Goal: Task Accomplishment & Management: Complete application form

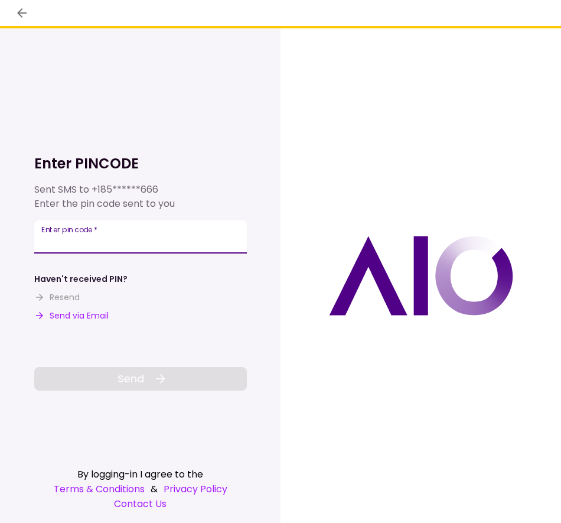
click at [113, 239] on input "Enter pin code   *" at bounding box center [140, 236] width 213 height 33
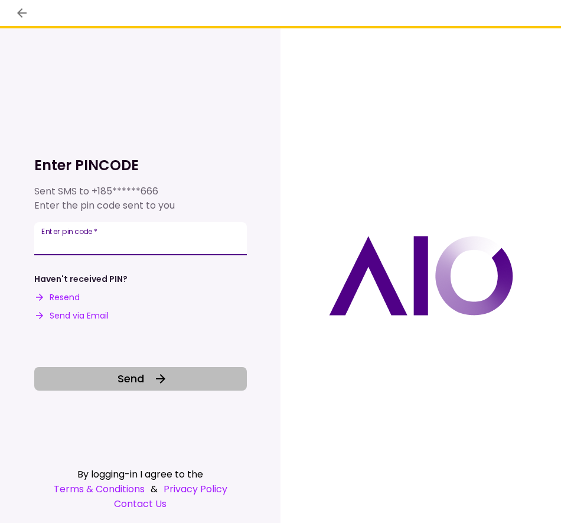
type input "******"
click at [141, 379] on span "Send" at bounding box center [131, 378] width 27 height 16
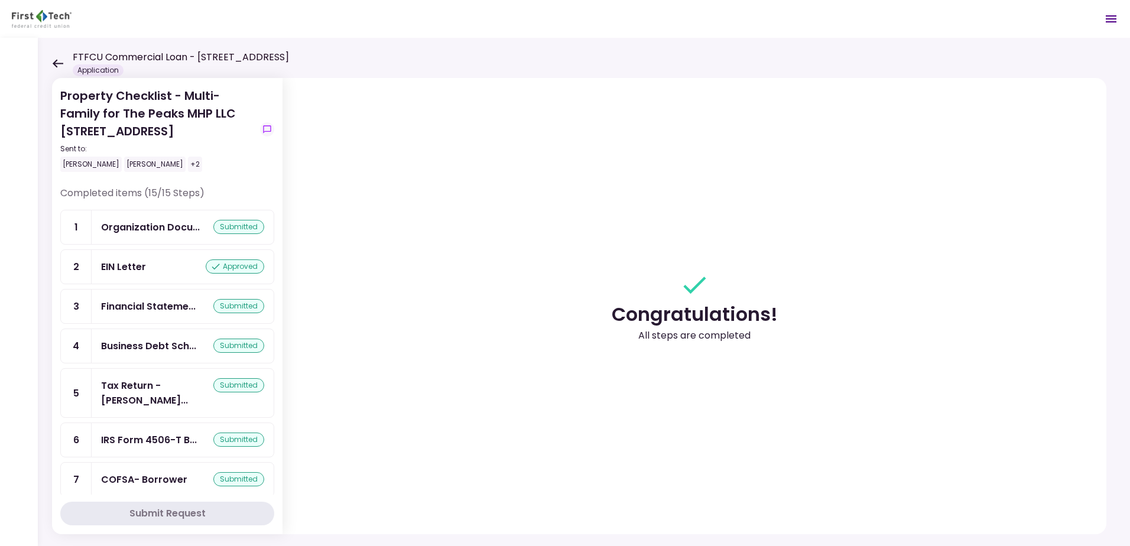
click at [56, 61] on icon at bounding box center [58, 63] width 11 height 8
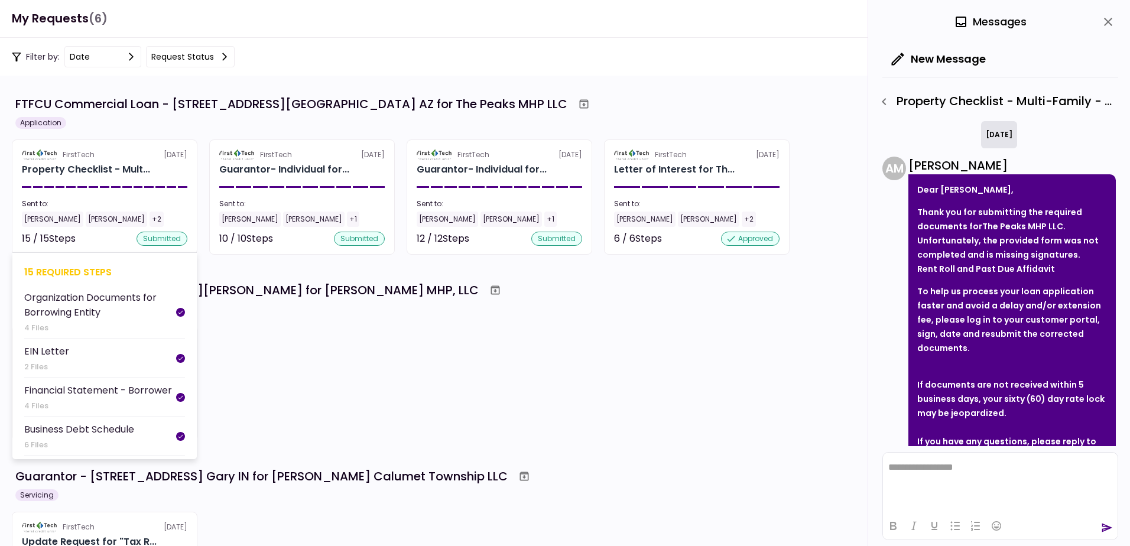
click at [58, 211] on div "Sent to: Cristian Sosa Jack Cardinal +2" at bounding box center [104, 213] width 165 height 28
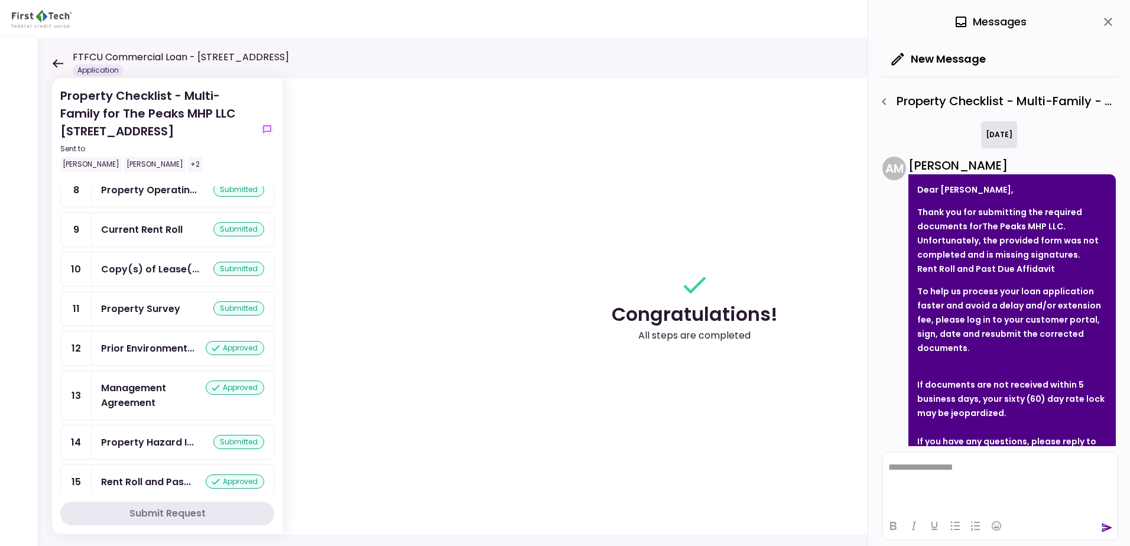
scroll to position [330, 0]
click at [125, 474] on div "Rent Roll and Pas..." at bounding box center [146, 481] width 90 height 15
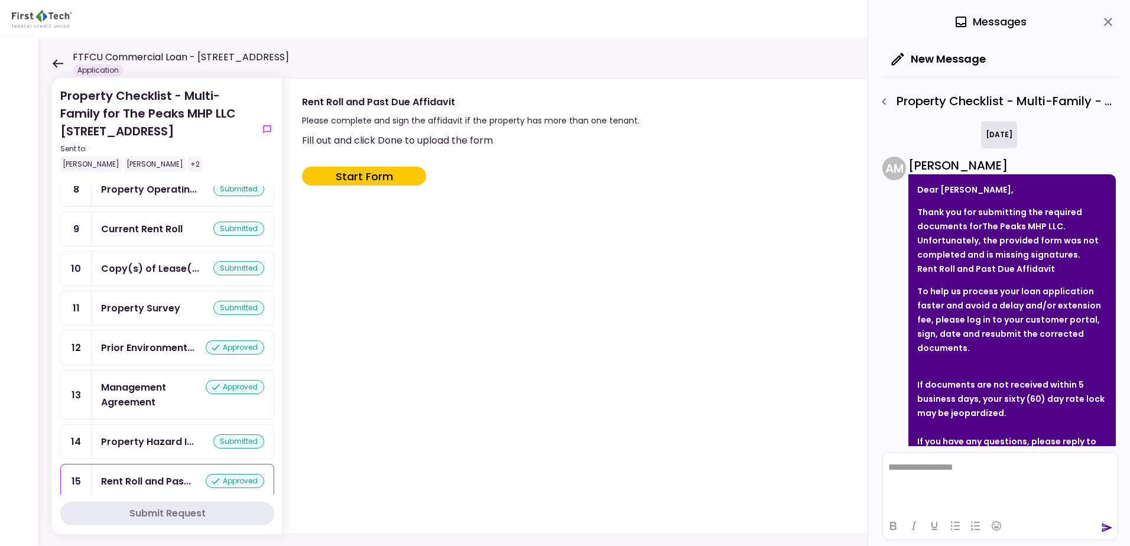
click at [363, 177] on button "Start Form" at bounding box center [364, 176] width 124 height 19
type input "***"
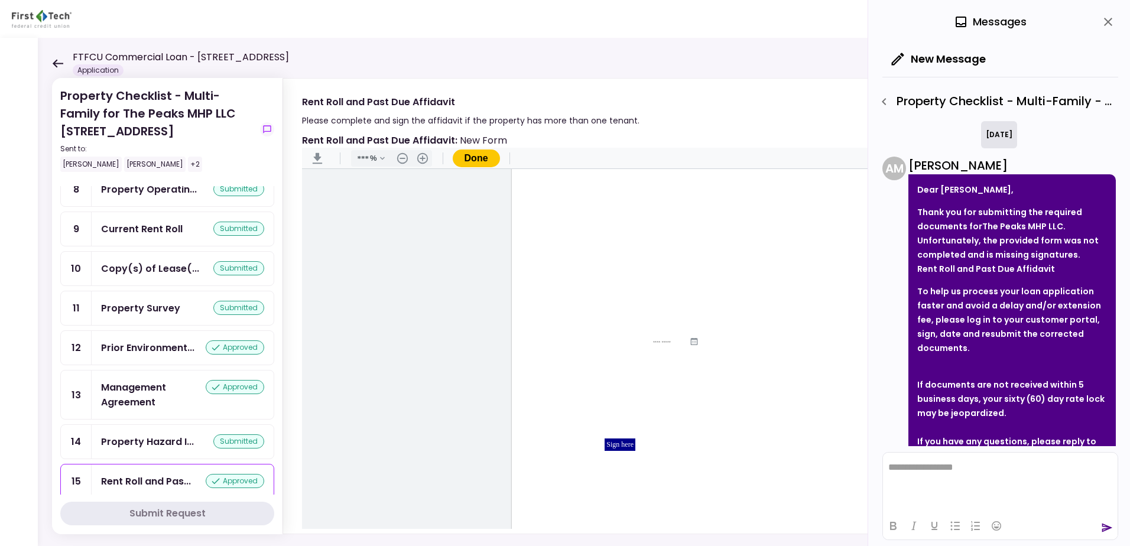
scroll to position [98, 0]
click at [561, 522] on div "Sign here" at bounding box center [693, 307] width 362 height 468
click at [561, 17] on button "close" at bounding box center [1108, 22] width 20 height 20
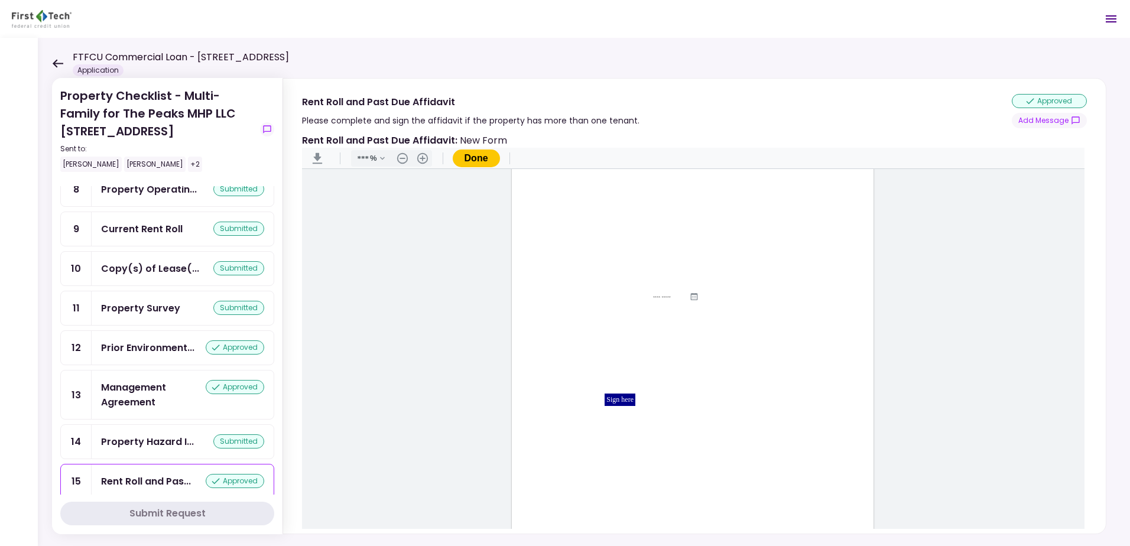
click at [54, 64] on icon at bounding box center [58, 63] width 11 height 8
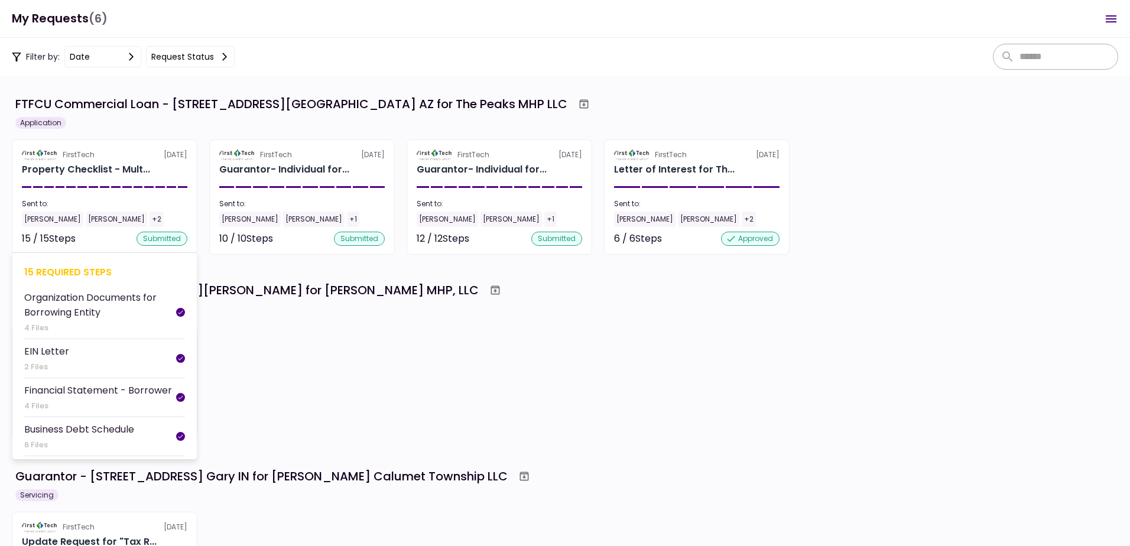
click at [70, 222] on div "[PERSON_NAME]" at bounding box center [52, 219] width 61 height 15
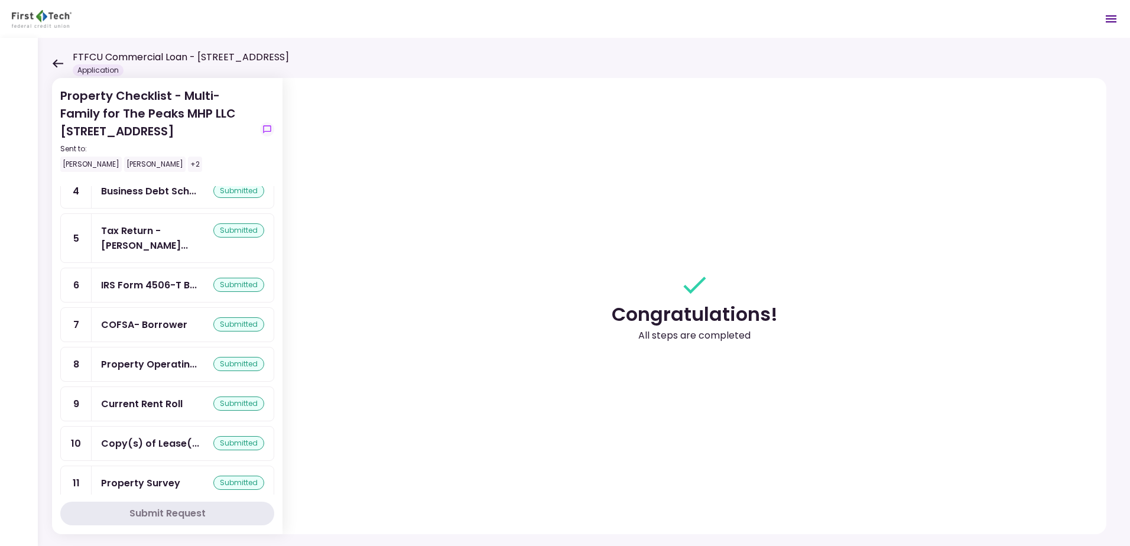
scroll to position [330, 0]
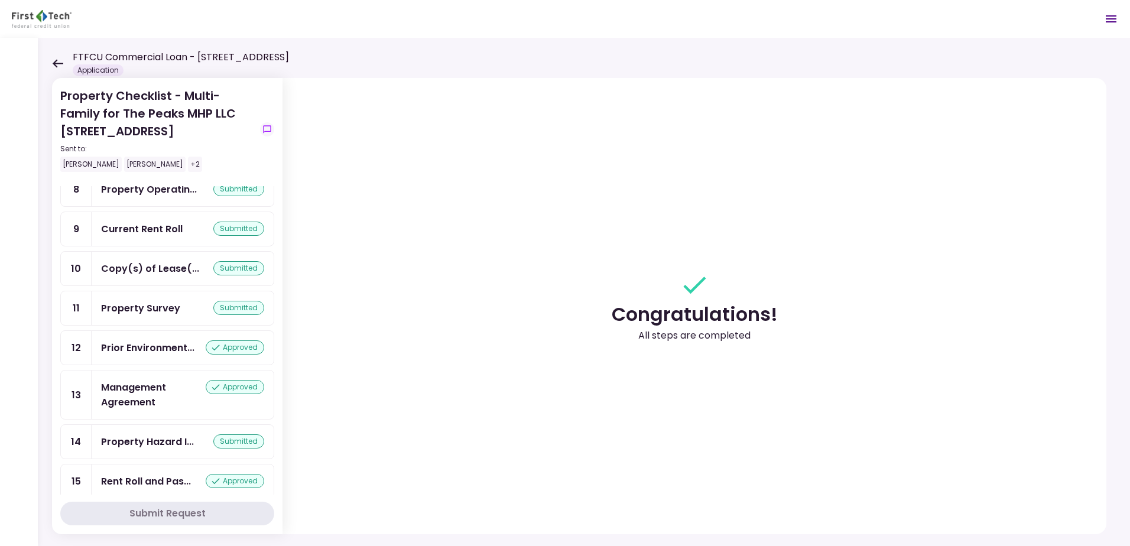
click at [56, 63] on icon at bounding box center [58, 63] width 11 height 8
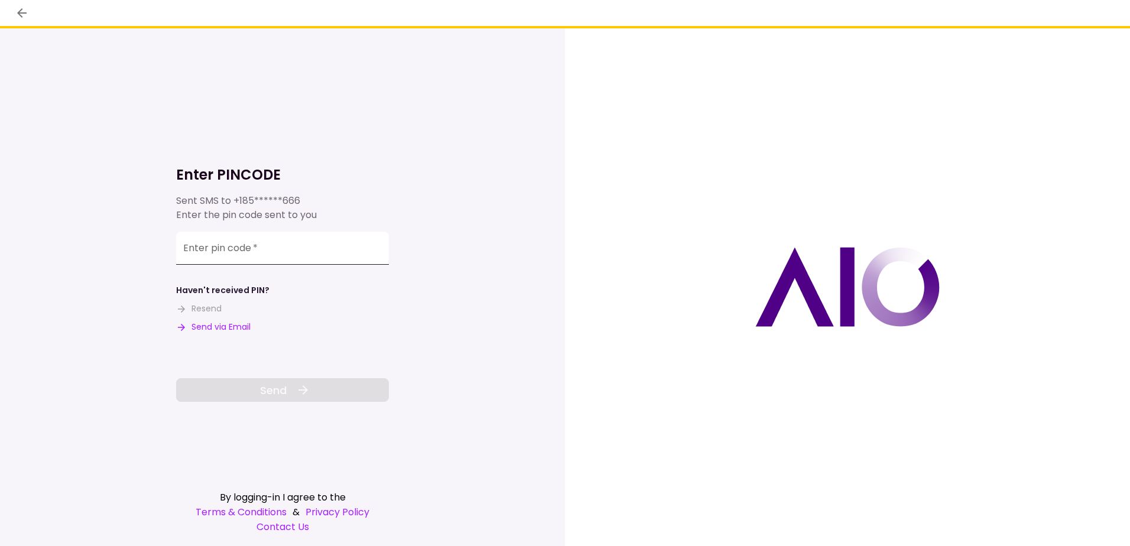
click at [191, 250] on input "Enter pin code   *" at bounding box center [282, 248] width 213 height 33
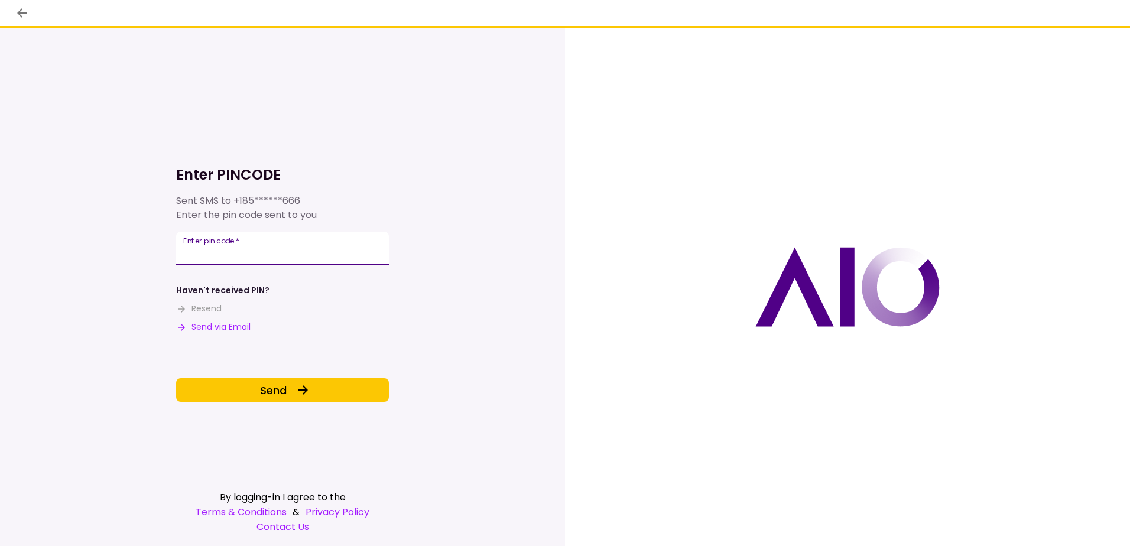
click at [191, 252] on input "*****" at bounding box center [282, 248] width 213 height 33
type input "******"
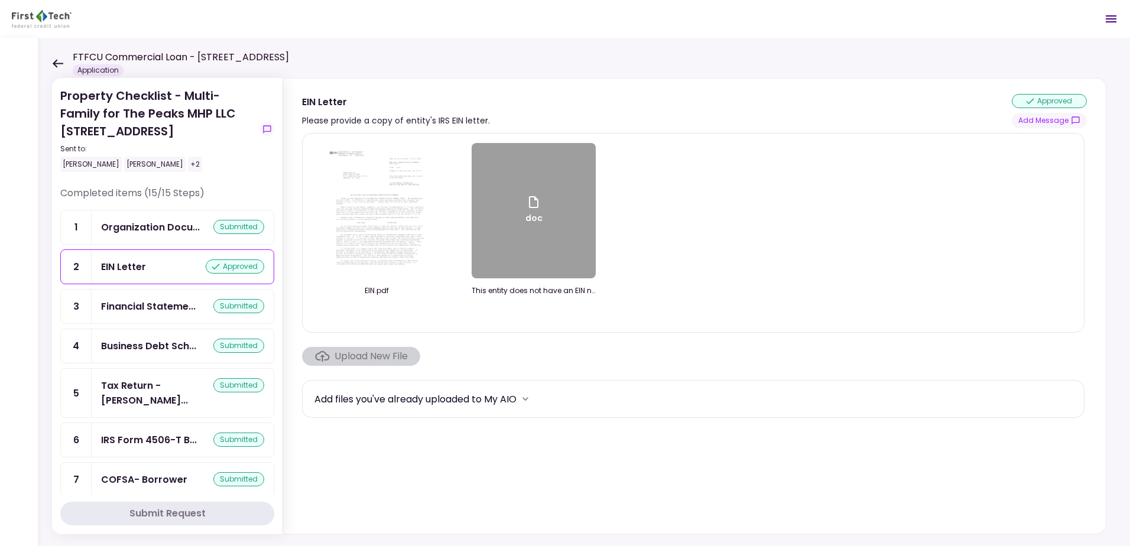
click at [55, 63] on icon at bounding box center [58, 63] width 11 height 8
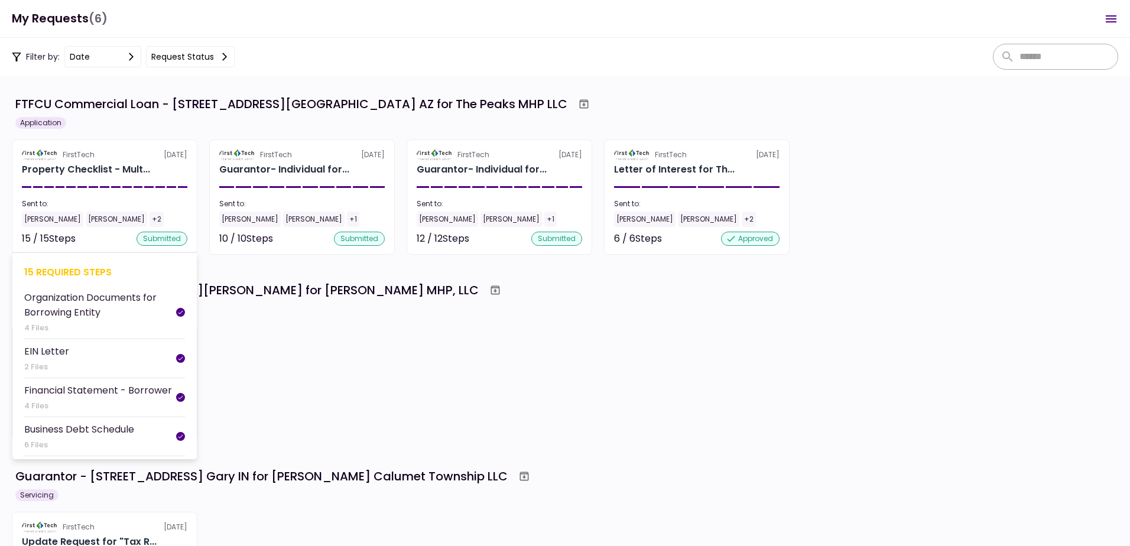
click at [112, 187] on div at bounding box center [115, 187] width 9 height 2
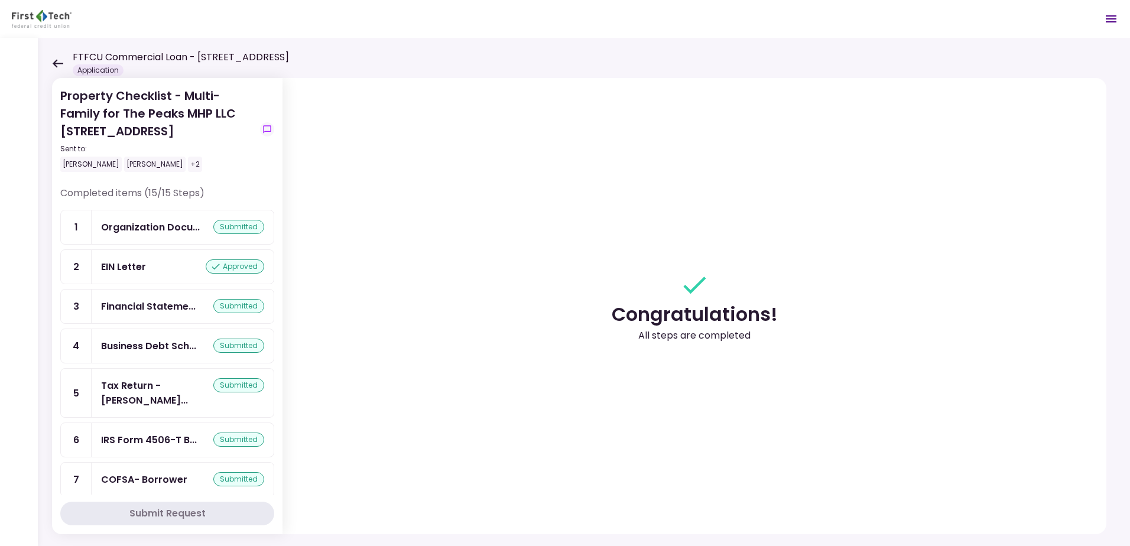
click at [58, 63] on icon at bounding box center [58, 63] width 11 height 8
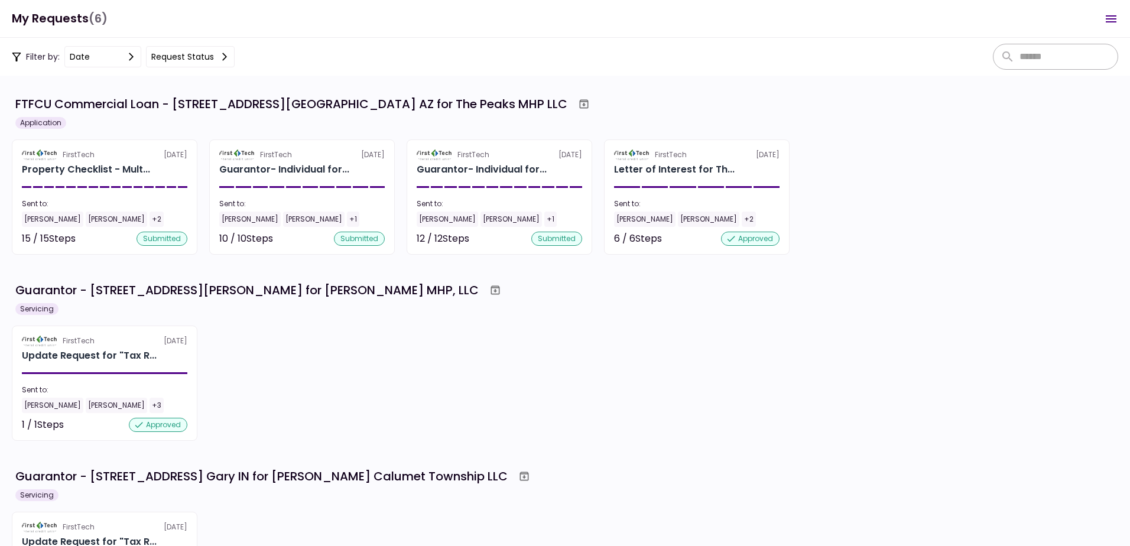
click at [320, 106] on div "FTFCU Commercial Loan - [STREET_ADDRESS][GEOGRAPHIC_DATA] AZ for The Peaks MHP …" at bounding box center [291, 104] width 552 height 18
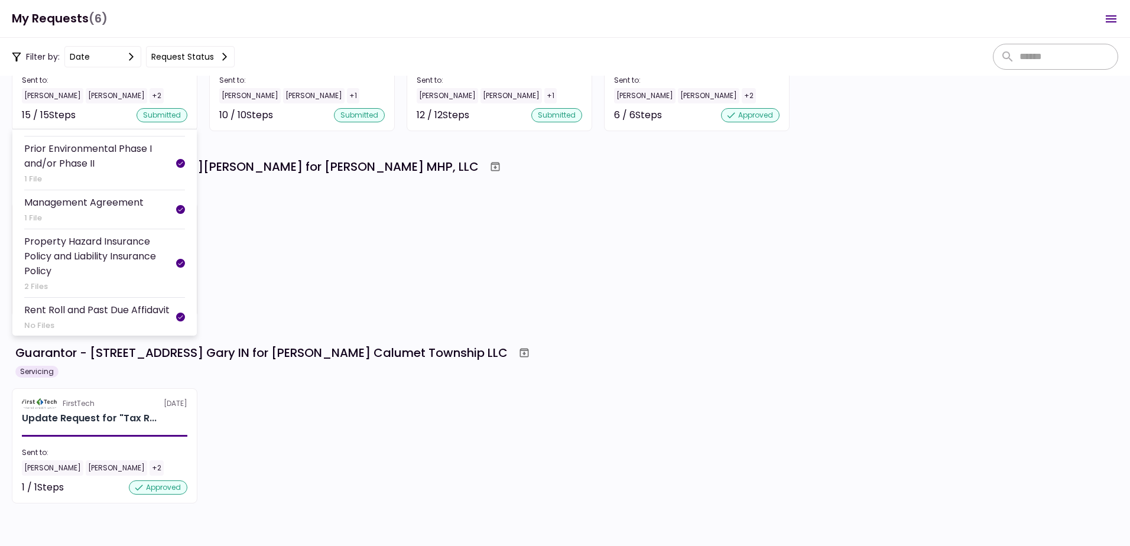
scroll to position [499, 0]
click at [92, 94] on div "[PERSON_NAME]" at bounding box center [116, 95] width 61 height 15
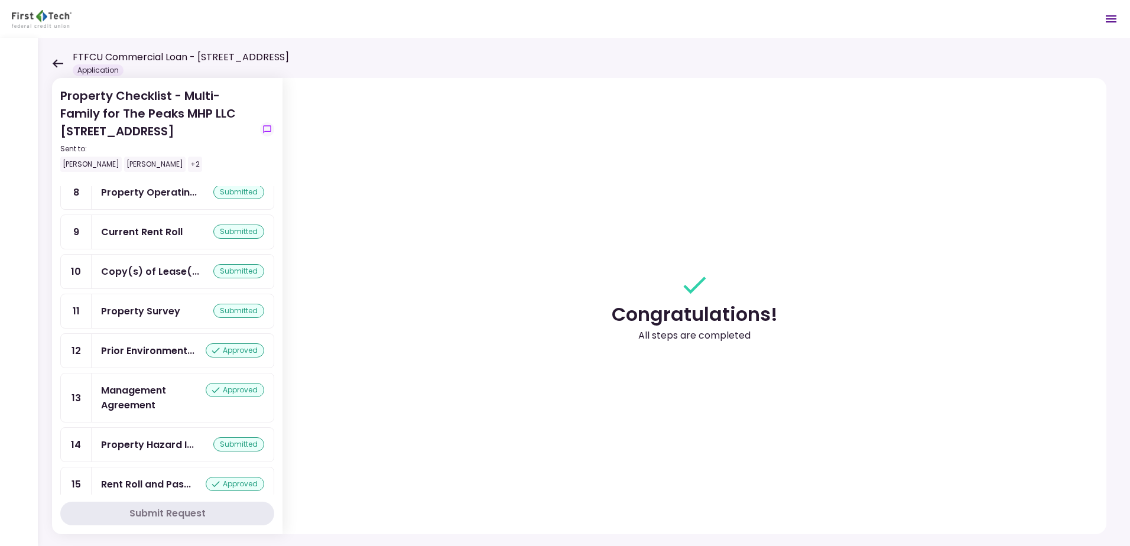
scroll to position [330, 0]
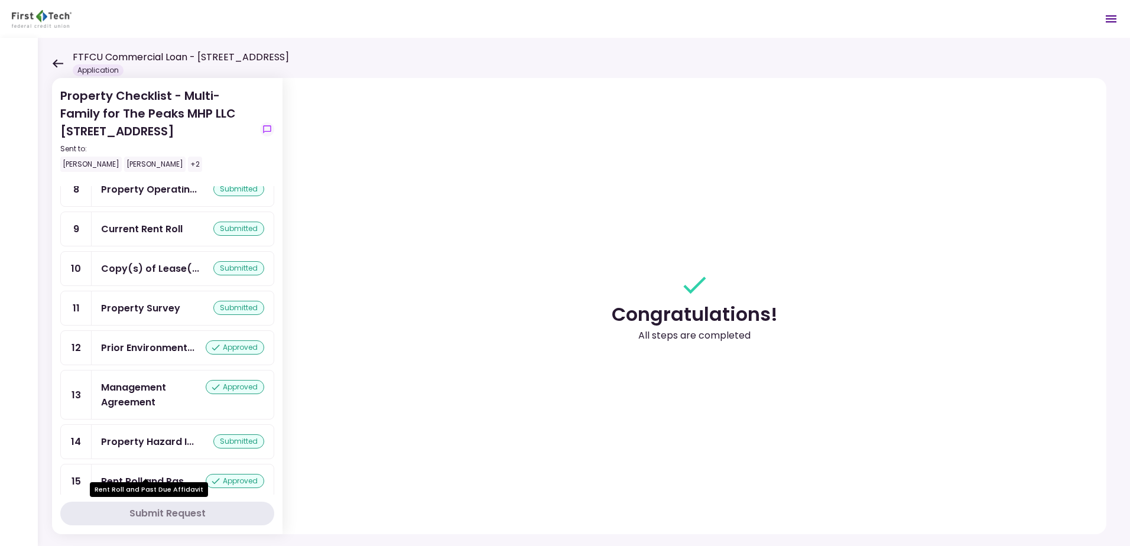
click at [113, 474] on div "Rent Roll and Pas..." at bounding box center [146, 481] width 90 height 15
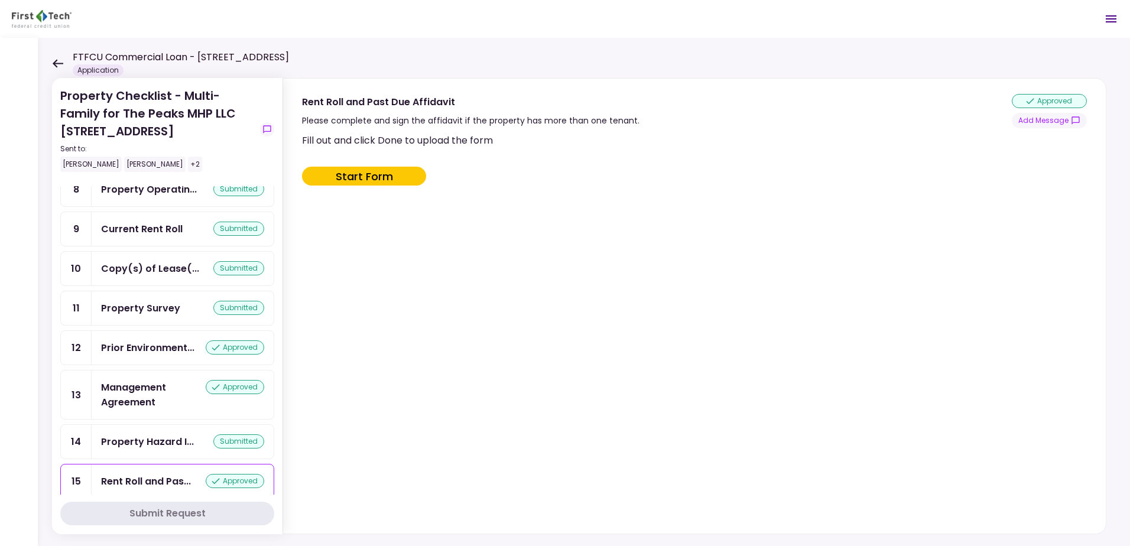
click at [395, 175] on button "Start Form" at bounding box center [364, 176] width 124 height 19
type input "***"
